Goal: Find specific page/section: Find specific page/section

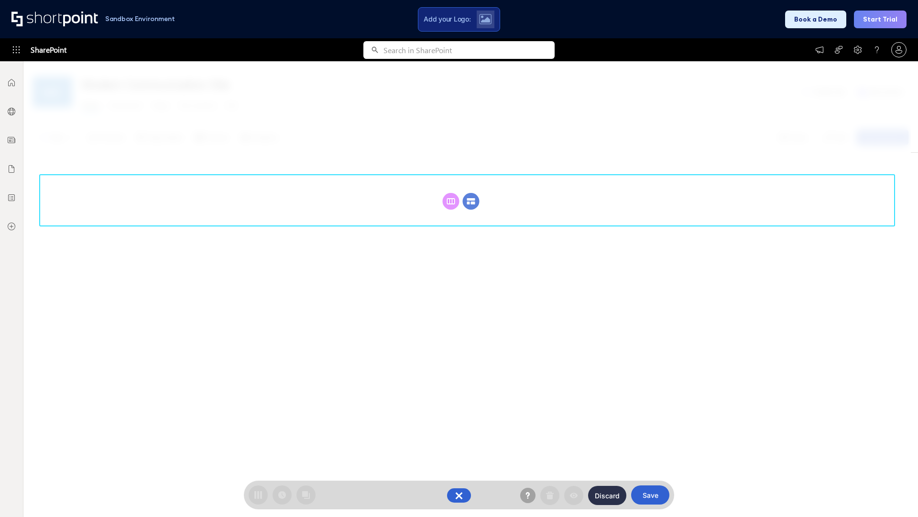
click at [471, 201] on circle at bounding box center [471, 201] width 17 height 17
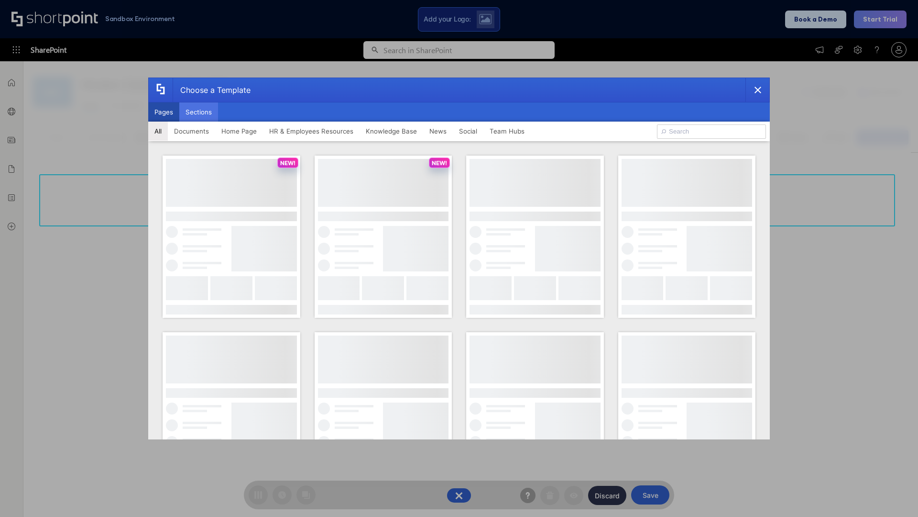
click at [199, 112] on button "Sections" at bounding box center [198, 111] width 39 height 19
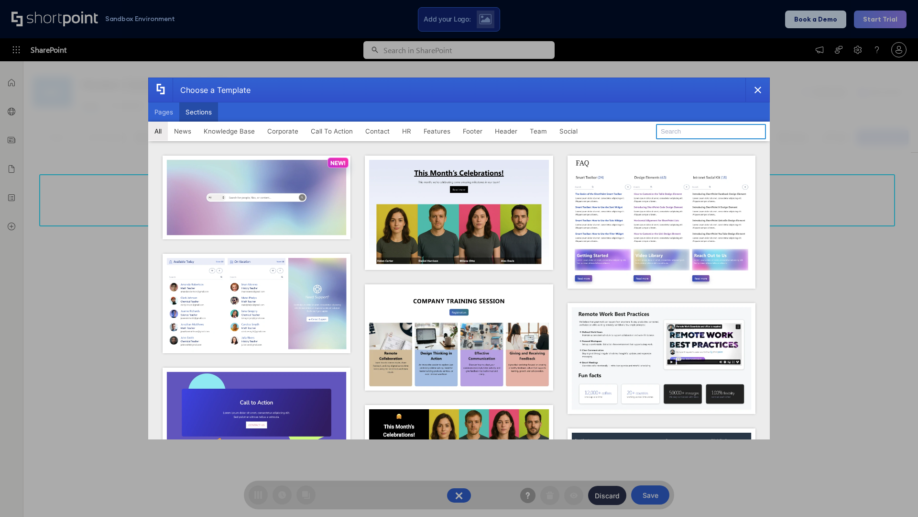
type input "Teams Basics"
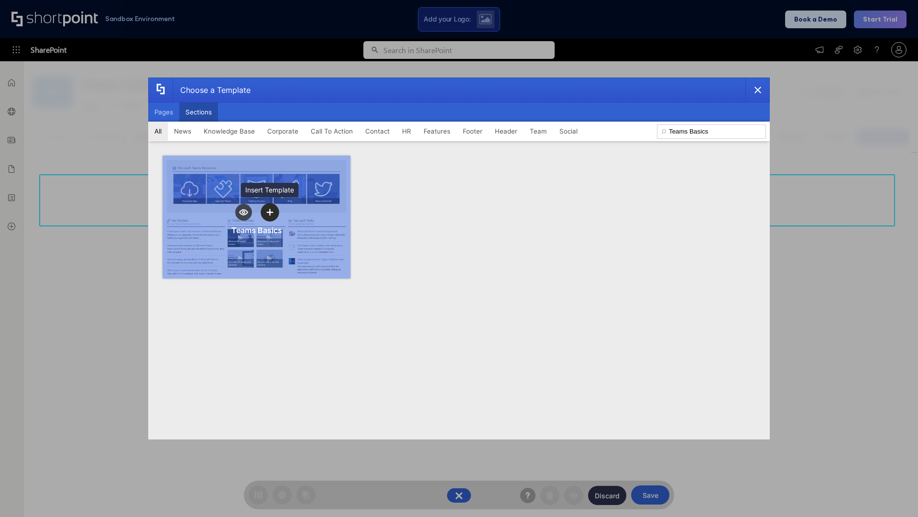
click at [270, 212] on icon "template selector" at bounding box center [269, 212] width 7 height 7
